Goal: Task Accomplishment & Management: Use online tool/utility

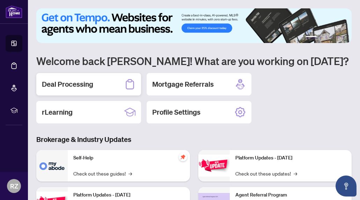
click at [99, 84] on div "Deal Processing" at bounding box center [88, 84] width 105 height 22
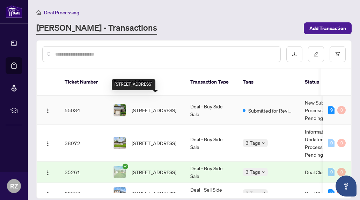
click at [162, 106] on span "[STREET_ADDRESS]" at bounding box center [154, 110] width 45 height 8
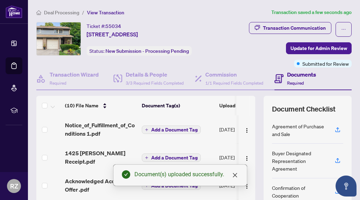
click at [249, 62] on div "Transaction Communication Update for Admin Review Submitted for Review" at bounding box center [287, 44] width 130 height 45
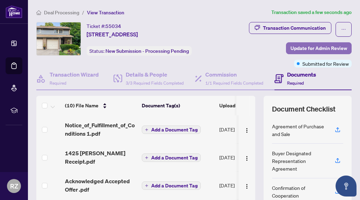
click at [306, 46] on span "Update for Admin Review" at bounding box center [318, 48] width 57 height 11
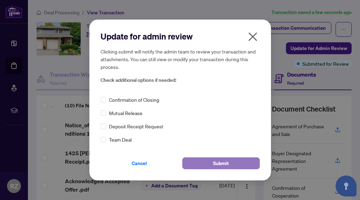
click at [219, 164] on span "Submit" at bounding box center [221, 162] width 16 height 11
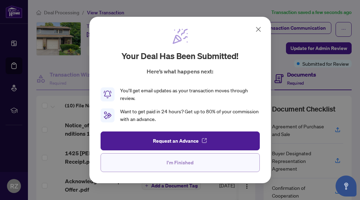
click at [190, 163] on span "I'm Finished" at bounding box center [179, 162] width 27 height 11
